Goal: Task Accomplishment & Management: Manage account settings

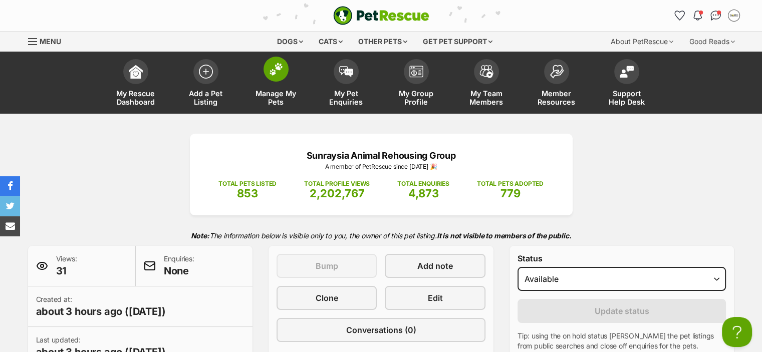
click at [273, 67] on img at bounding box center [276, 69] width 14 height 13
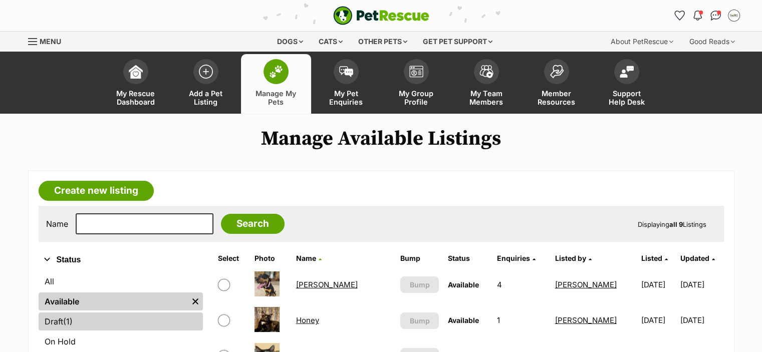
click at [65, 323] on span "(1)" at bounding box center [68, 321] width 10 height 12
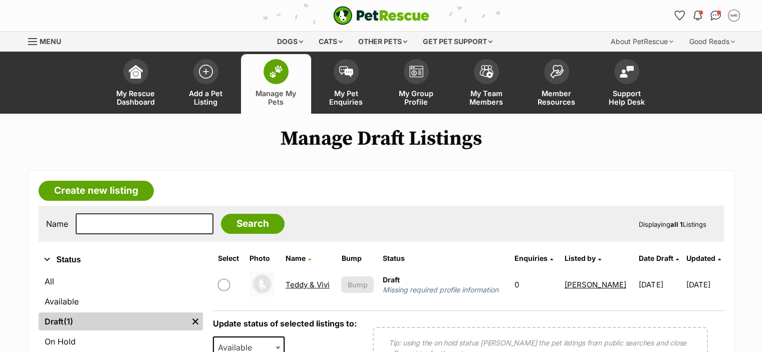
click at [305, 282] on link "Teddy & Vivi" at bounding box center [307, 285] width 44 height 10
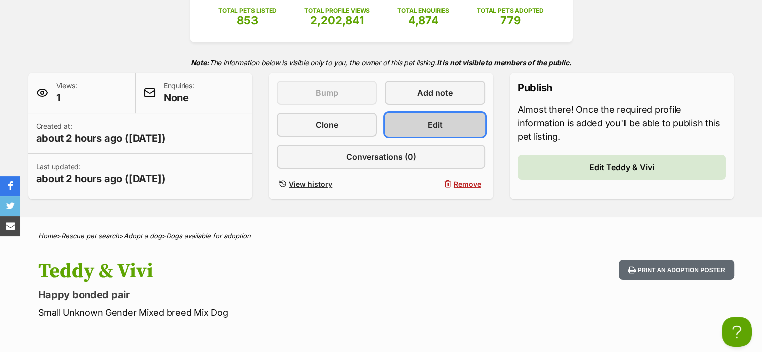
click at [459, 119] on link "Edit" at bounding box center [435, 125] width 100 height 24
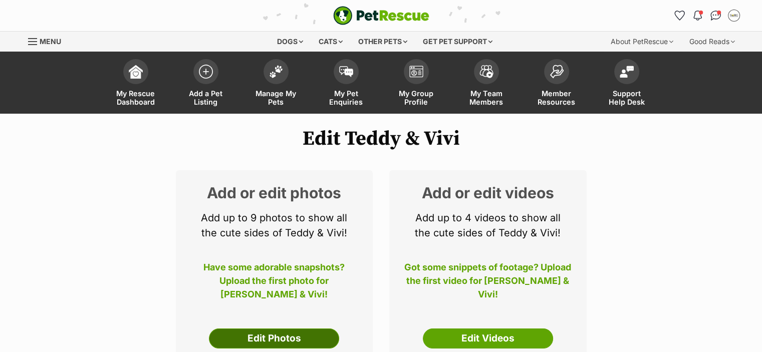
click at [290, 340] on link "Edit Photos" at bounding box center [274, 339] width 130 height 20
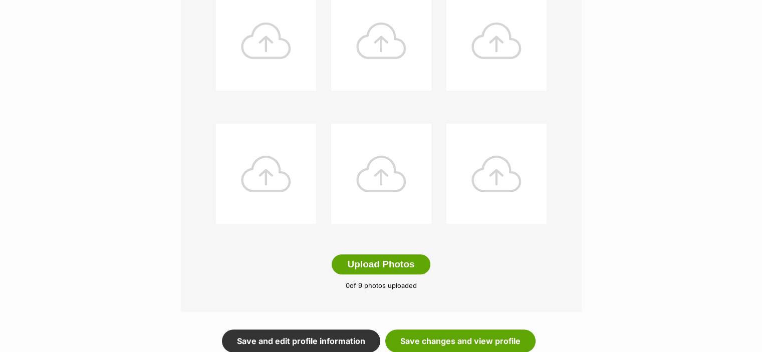
scroll to position [461, 0]
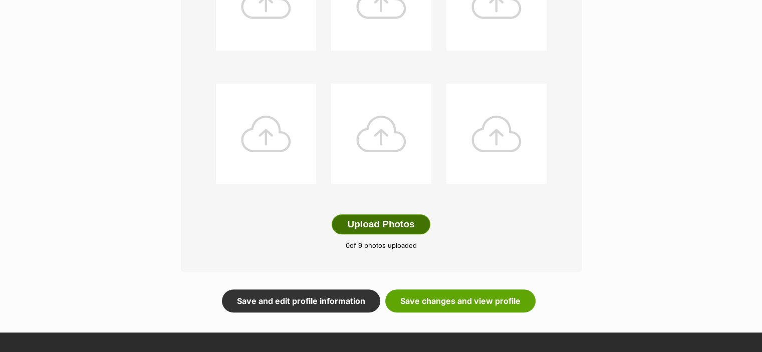
click at [397, 224] on button "Upload Photos" at bounding box center [381, 224] width 98 height 20
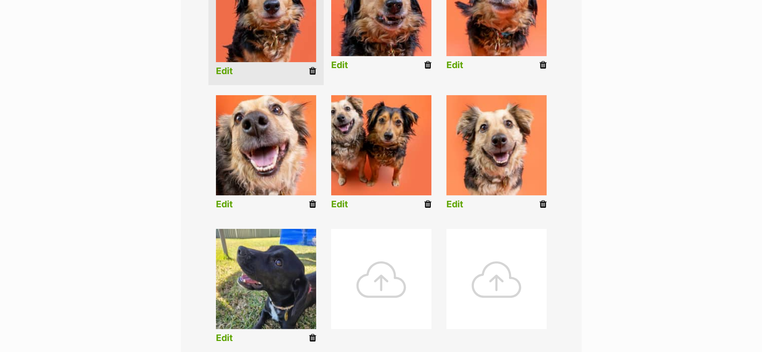
scroll to position [461, 0]
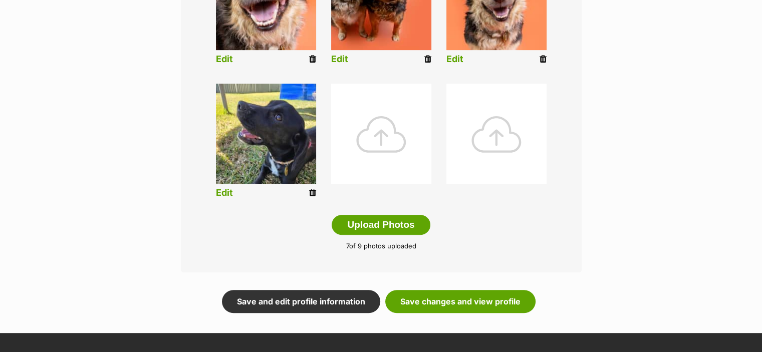
click at [311, 192] on icon at bounding box center [312, 192] width 7 height 9
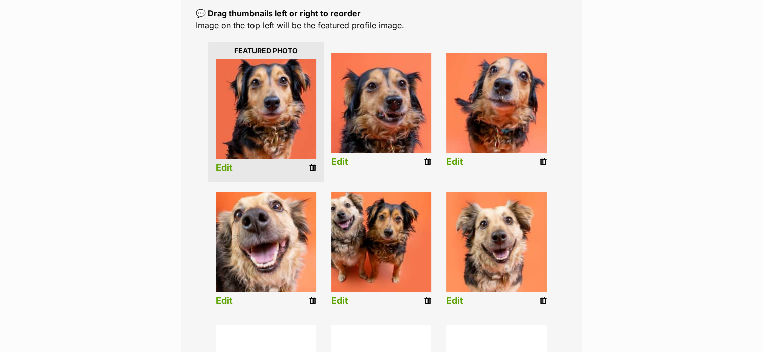
scroll to position [218, 0]
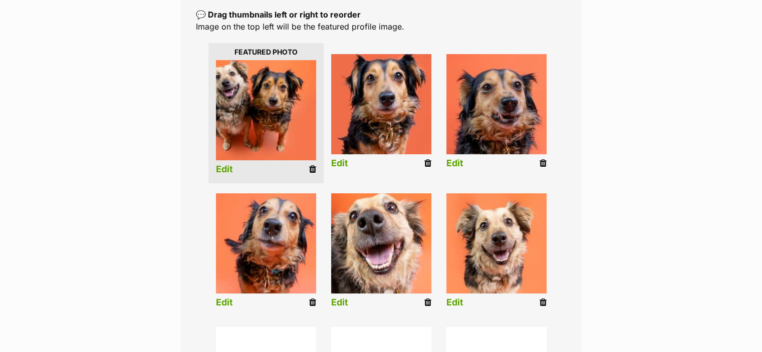
click at [228, 165] on link "Edit" at bounding box center [224, 169] width 17 height 11
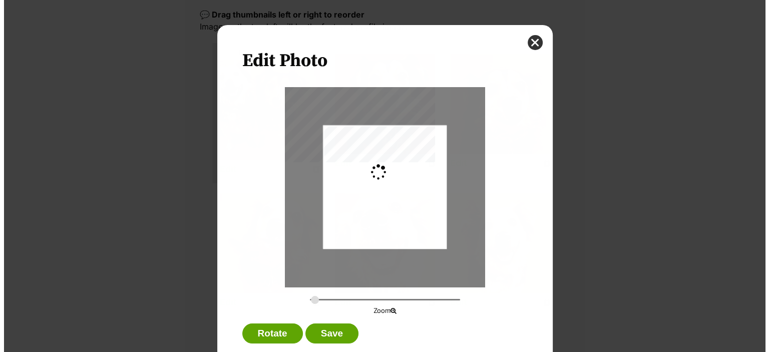
scroll to position [0, 0]
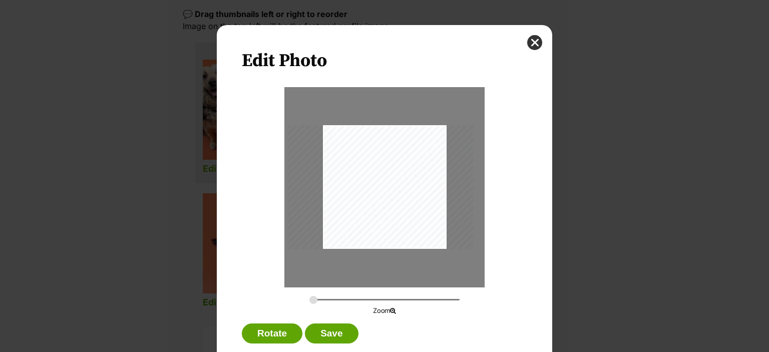
drag, startPoint x: 381, startPoint y: 177, endPoint x: 377, endPoint y: 181, distance: 6.0
click at [377, 181] on div "Dialog Window - Close (Press escape to close)" at bounding box center [381, 187] width 186 height 124
type input "0.4117"
drag, startPoint x: 310, startPoint y: 300, endPoint x: 287, endPoint y: 299, distance: 23.1
click at [309, 299] on input "Dialog Window - Close (Press escape to close)" at bounding box center [384, 300] width 150 height 10
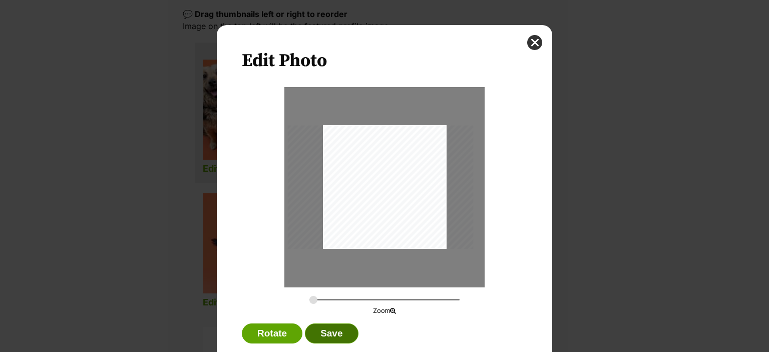
click at [337, 330] on button "Save" at bounding box center [331, 334] width 53 height 20
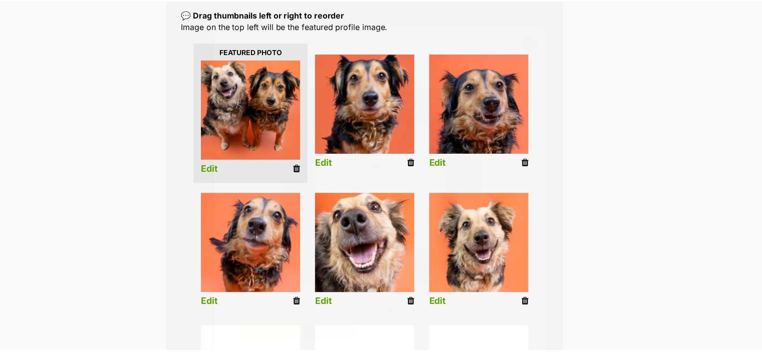
scroll to position [217, 0]
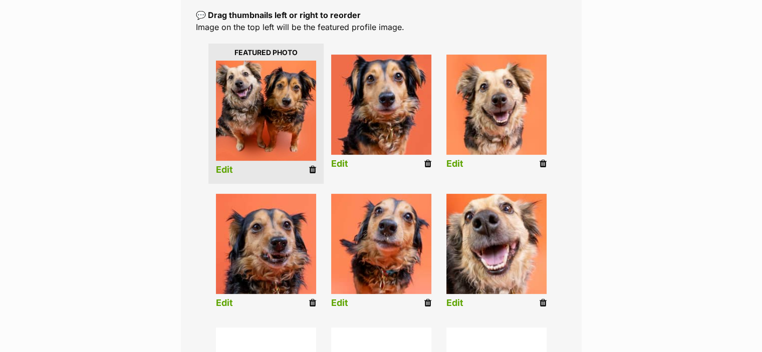
click at [427, 307] on icon at bounding box center [427, 302] width 7 height 9
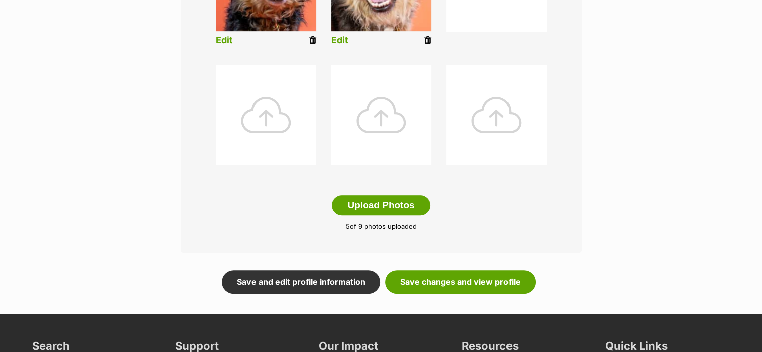
scroll to position [500, 0]
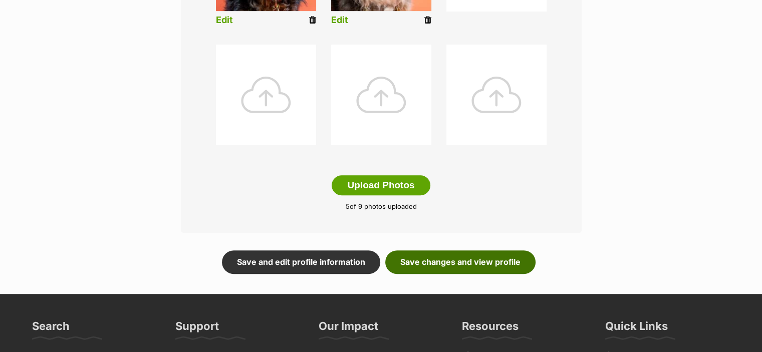
click at [489, 262] on link "Save changes and view profile" at bounding box center [460, 261] width 150 height 23
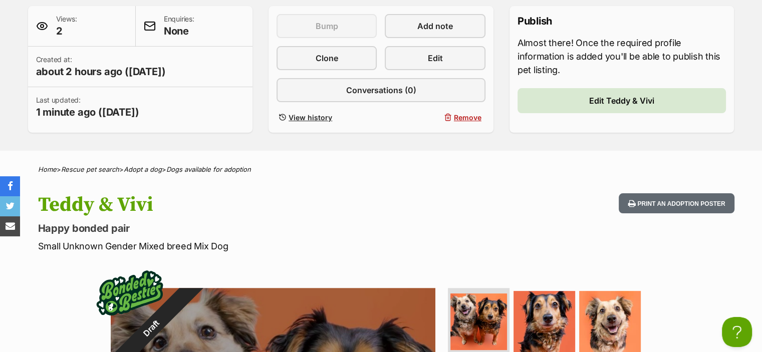
scroll to position [193, 0]
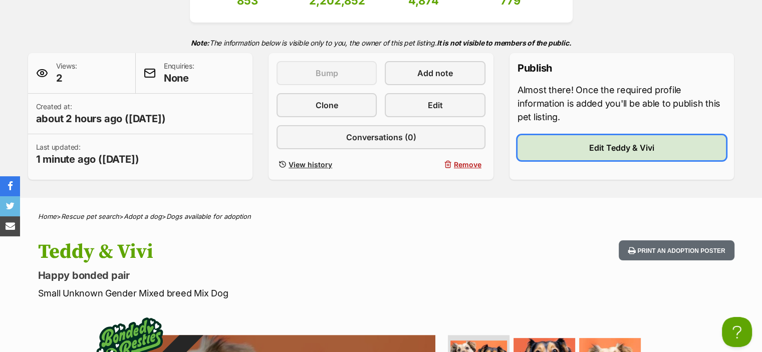
click at [607, 155] on link "Edit Teddy & Vivi" at bounding box center [621, 147] width 209 height 25
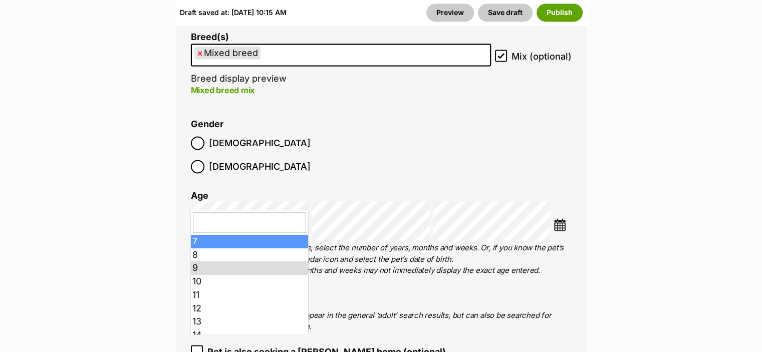
scroll to position [73, 0]
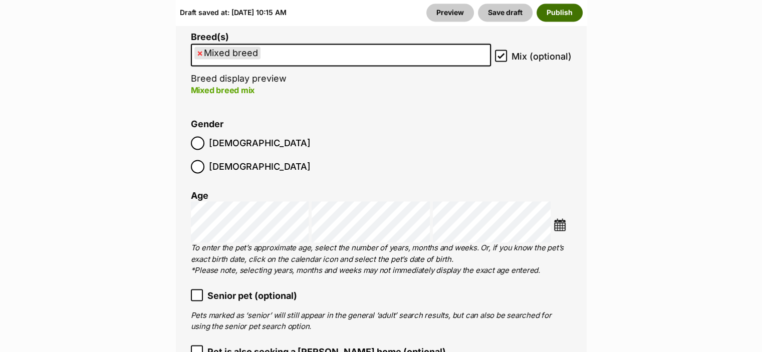
click at [557, 13] on button "Publish" at bounding box center [559, 13] width 46 height 18
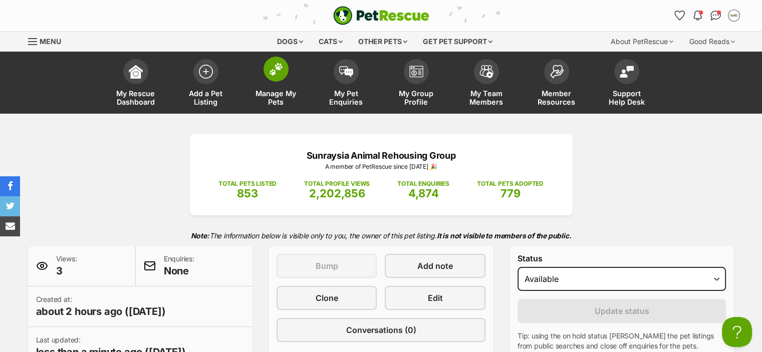
click at [278, 72] on img at bounding box center [276, 69] width 14 height 13
